Goal: Task Accomplishment & Management: Manage account settings

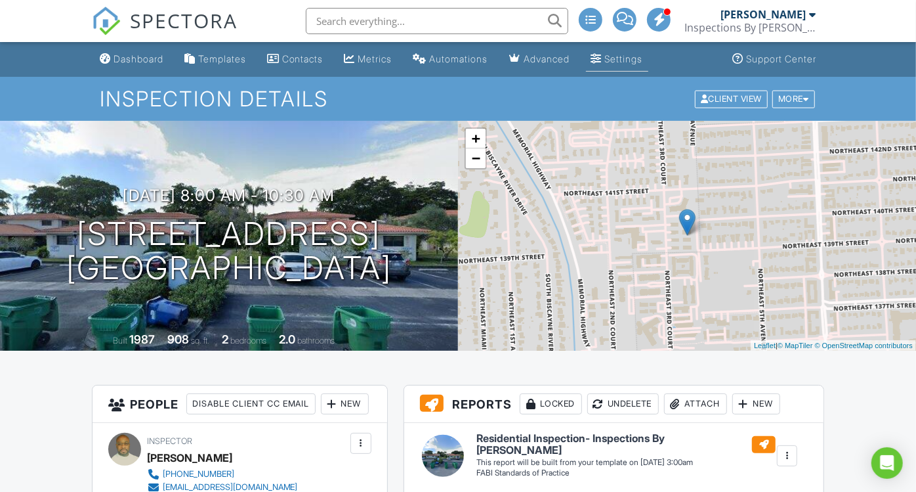
click at [628, 58] on div "Settings" at bounding box center [624, 58] width 38 height 11
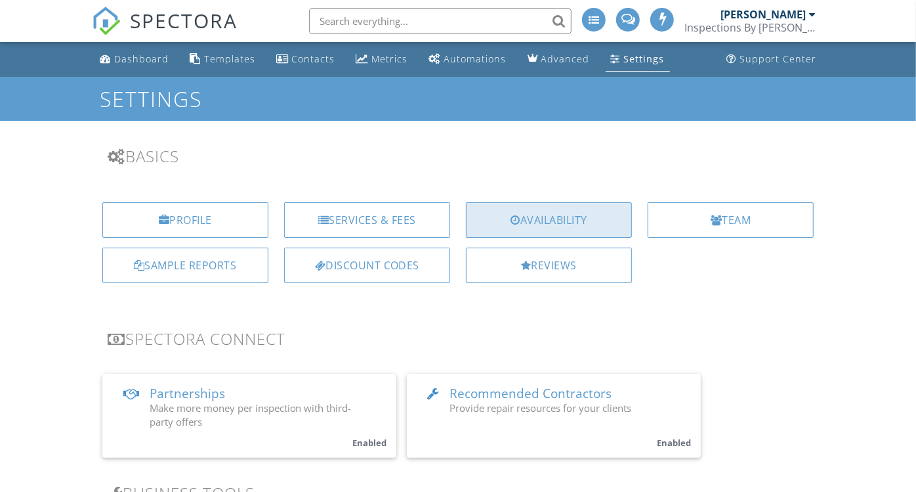
click at [532, 219] on div "Availability" at bounding box center [549, 219] width 166 height 35
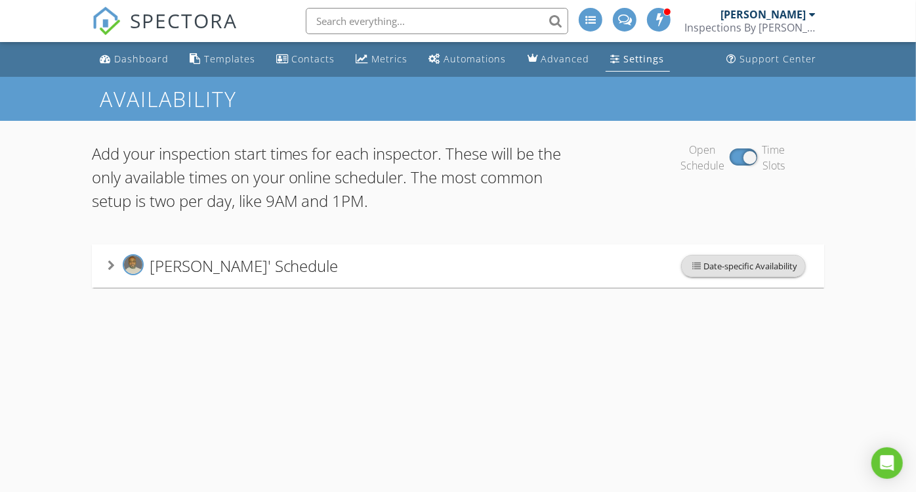
click at [711, 261] on span "Date-specific Availability" at bounding box center [743, 265] width 123 height 21
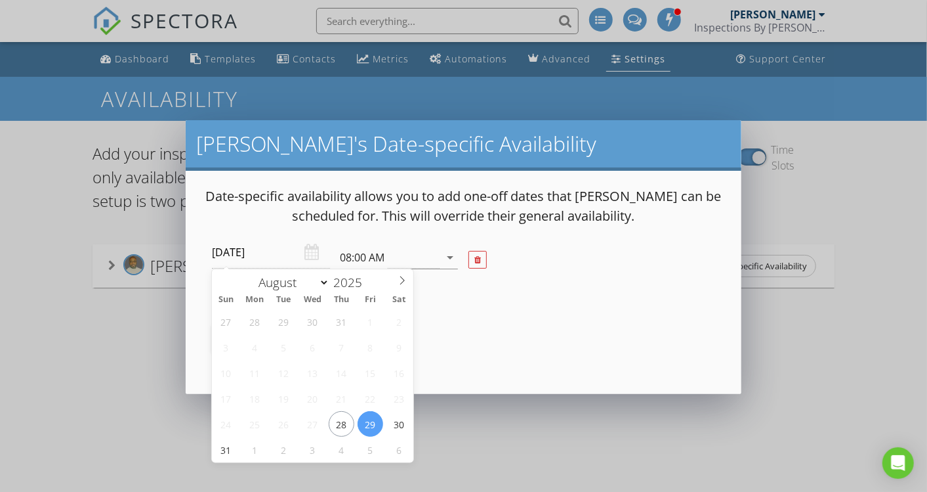
click at [258, 248] on input "2025-08-29" at bounding box center [271, 252] width 118 height 32
type input "2025-08-30"
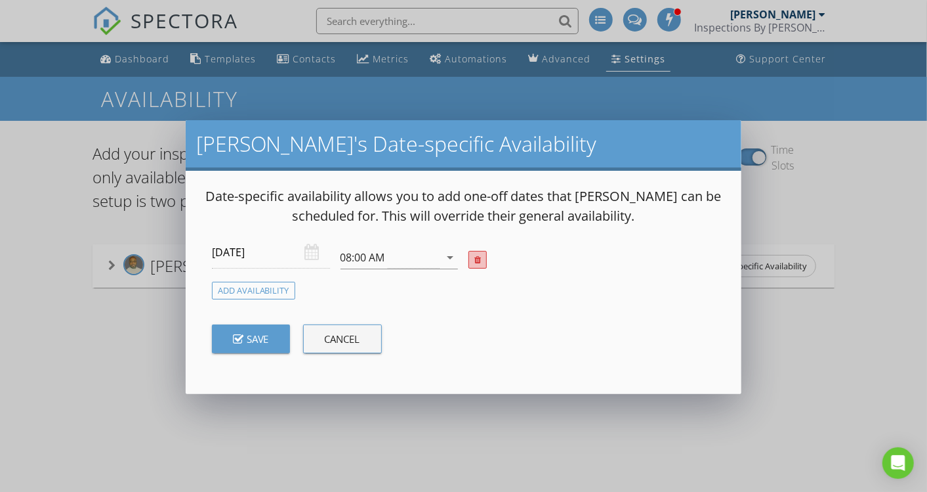
click at [477, 258] on div at bounding box center [478, 260] width 7 height 9
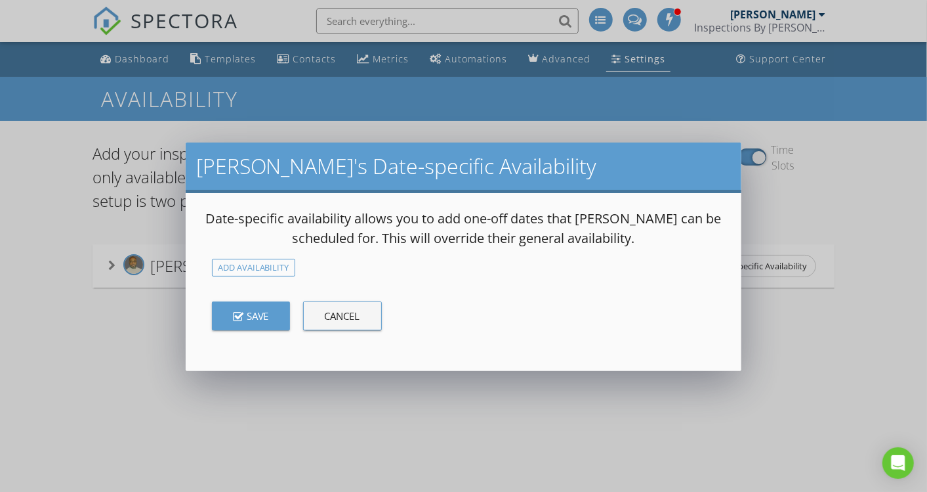
click at [266, 322] on button "Save" at bounding box center [251, 315] width 78 height 29
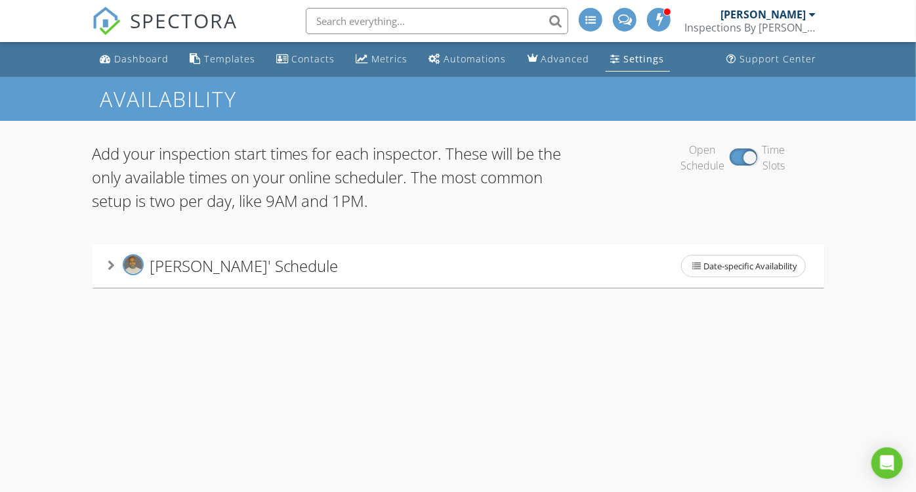
click at [543, 343] on div "Availability Add your inspection start times for each inspector. These will be …" at bounding box center [458, 323] width 916 height 492
click at [135, 58] on div "Dashboard" at bounding box center [141, 59] width 54 height 12
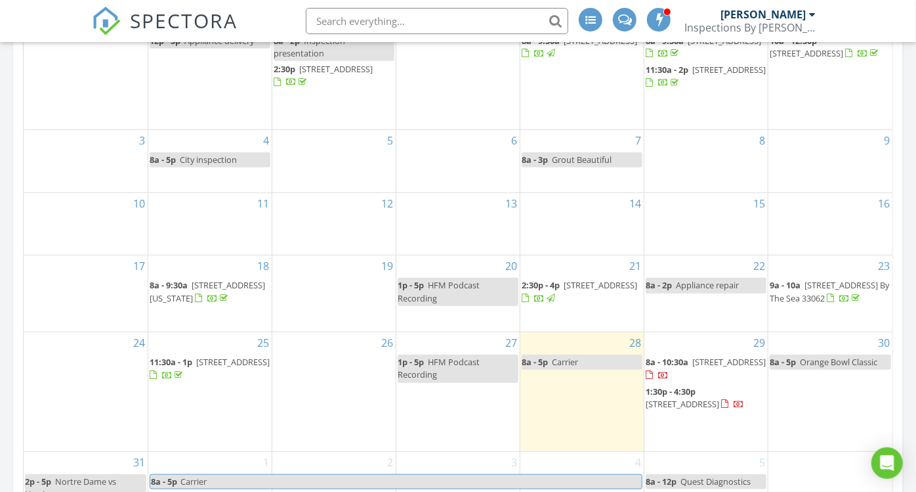
scroll to position [700, 0]
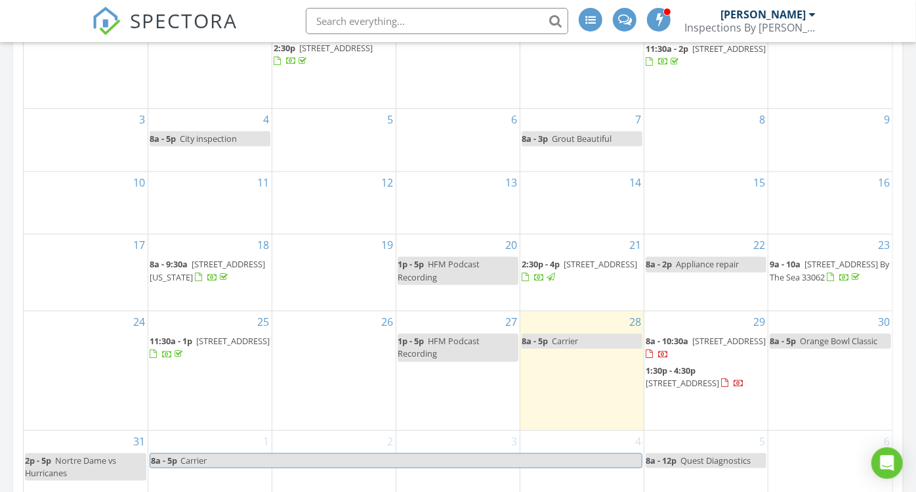
click at [697, 347] on span "13944 NE 4th Ave D B, Miami 33161" at bounding box center [729, 341] width 74 height 12
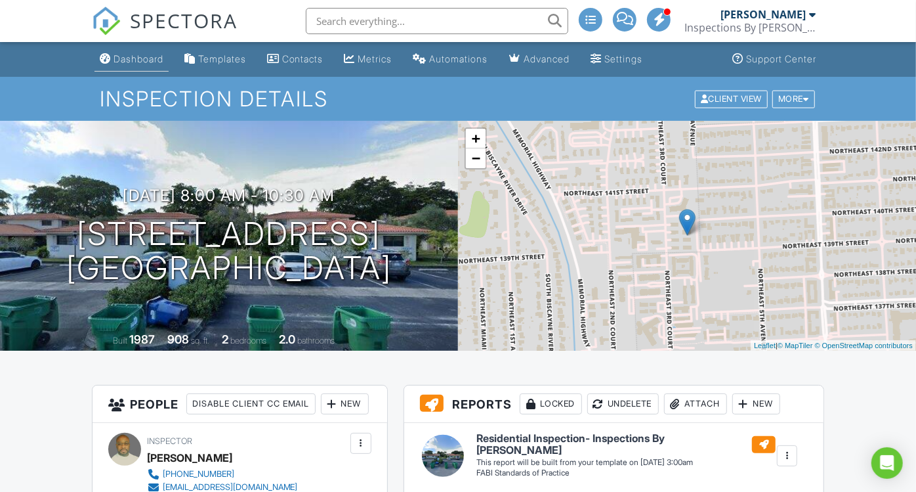
click at [131, 54] on div "Dashboard" at bounding box center [139, 58] width 50 height 11
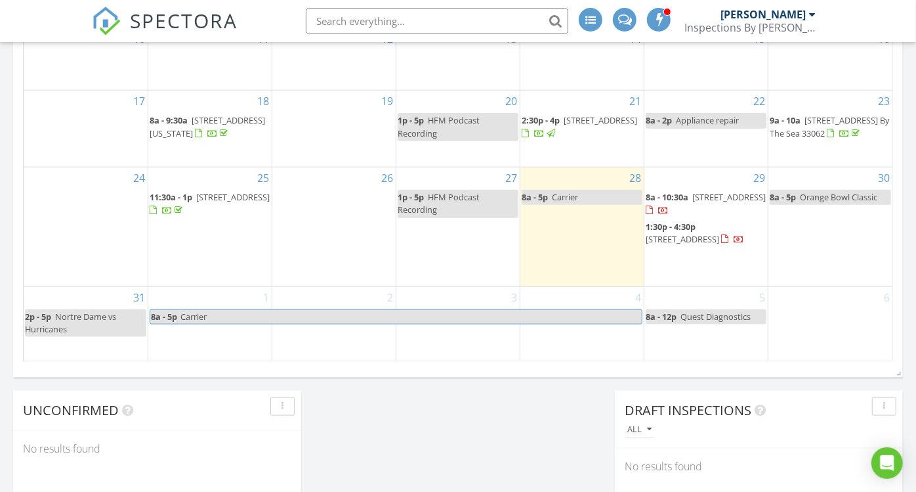
scroll to position [845, 0]
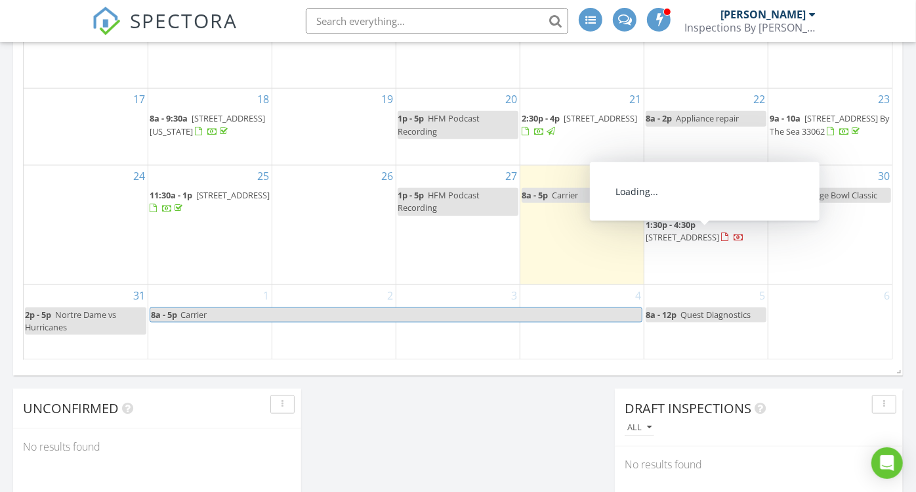
click at [705, 242] on span "4652 Saxon Rd, Coconut Creek 33073" at bounding box center [683, 237] width 74 height 12
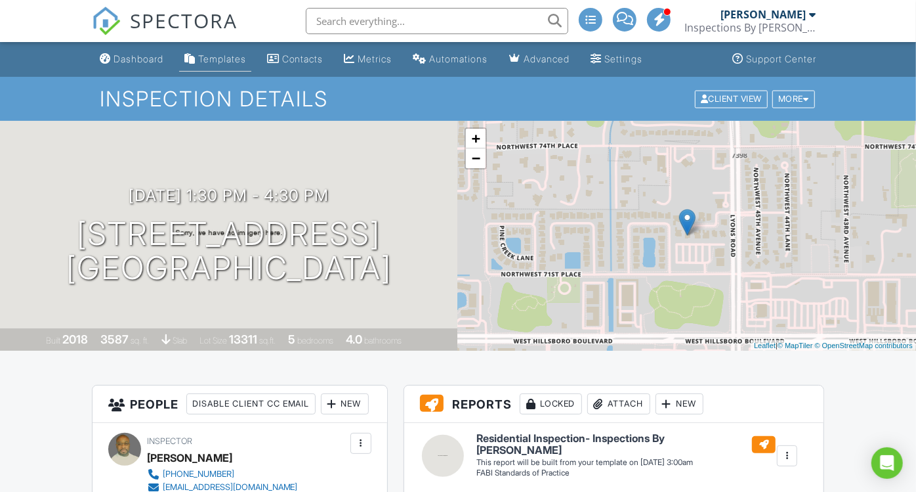
click at [220, 64] on link "Templates" at bounding box center [215, 59] width 72 height 24
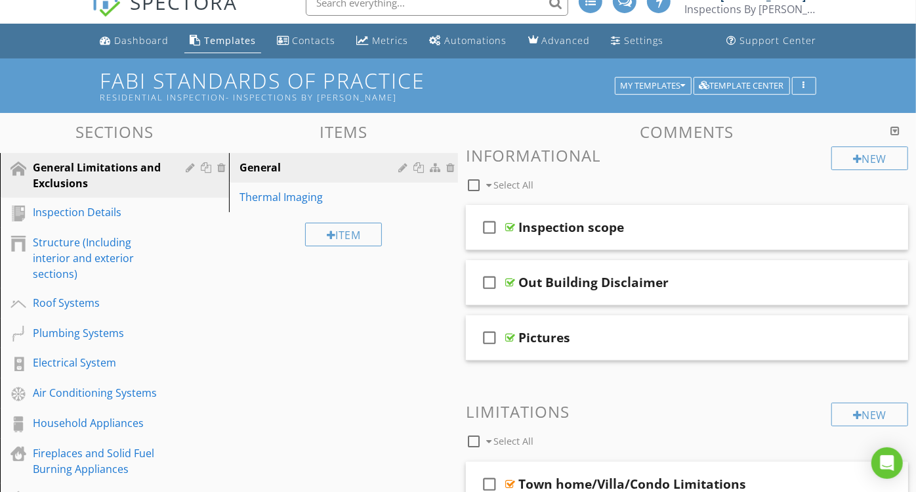
scroll to position [3, 0]
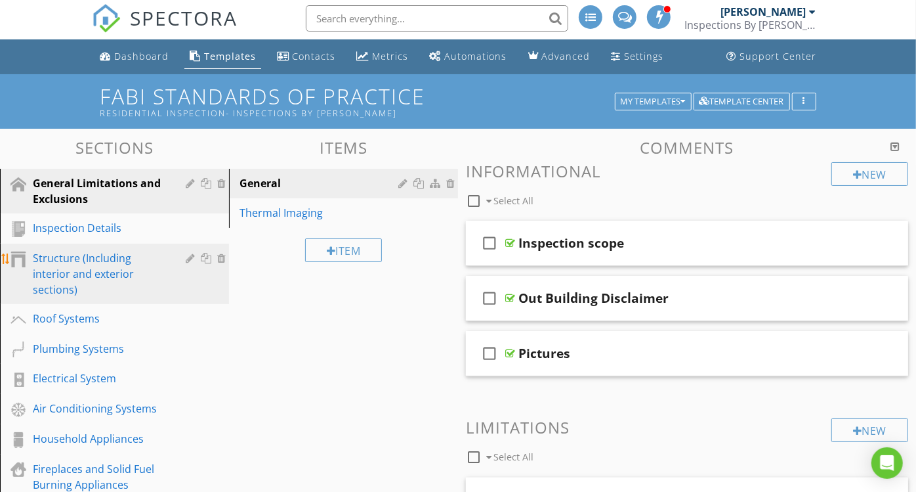
click at [53, 270] on div "Structure (Including interior and exterior sections)" at bounding box center [100, 273] width 134 height 47
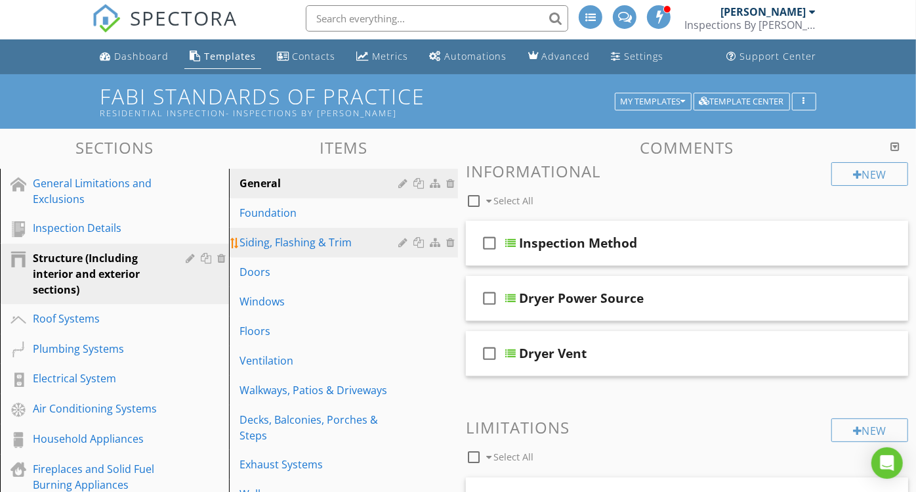
click at [269, 240] on div "Siding, Flashing & Trim" at bounding box center [321, 242] width 163 height 16
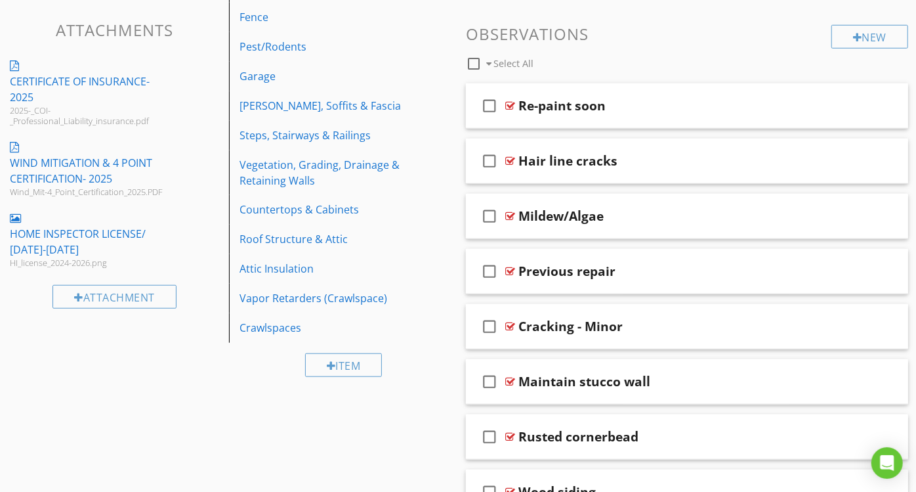
scroll to position [610, 0]
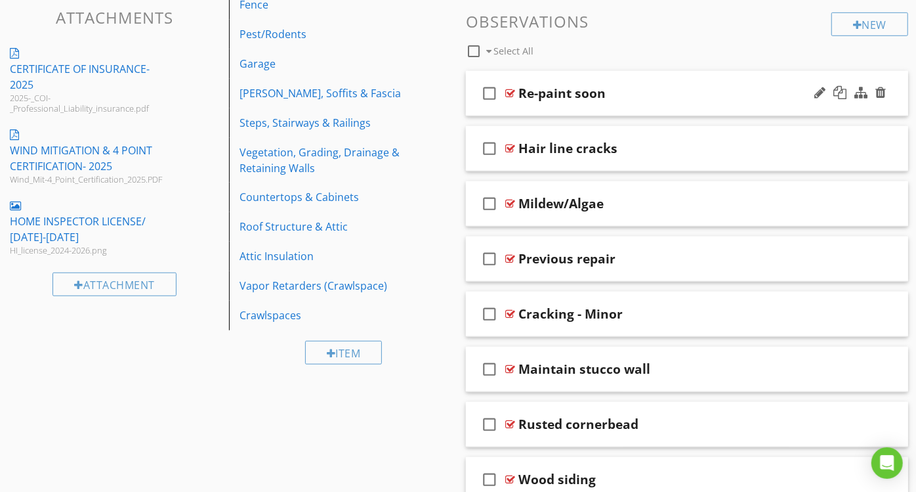
click at [681, 92] on div "Re-paint soon" at bounding box center [675, 93] width 312 height 16
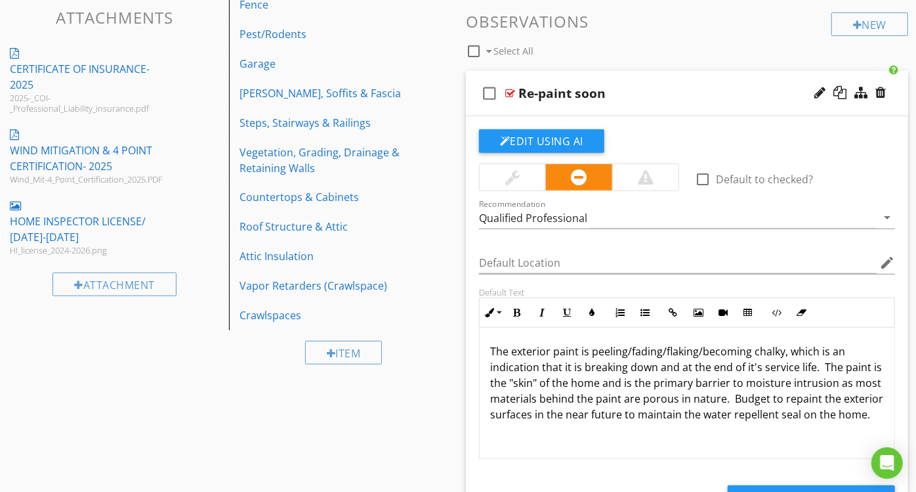
click at [740, 100] on div "check_box_outline_blank Re-paint soon" at bounding box center [687, 93] width 442 height 45
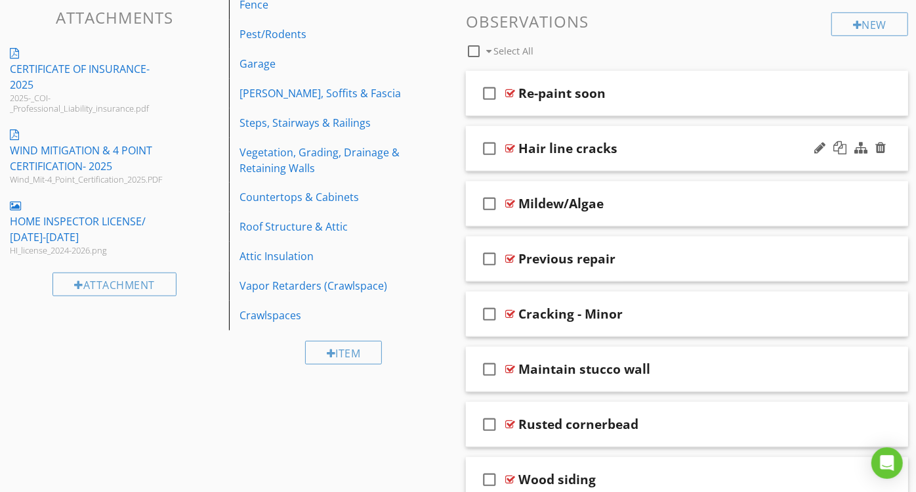
click at [679, 146] on div "Hair line cracks" at bounding box center [675, 148] width 312 height 16
